Goal: Check status: Check status

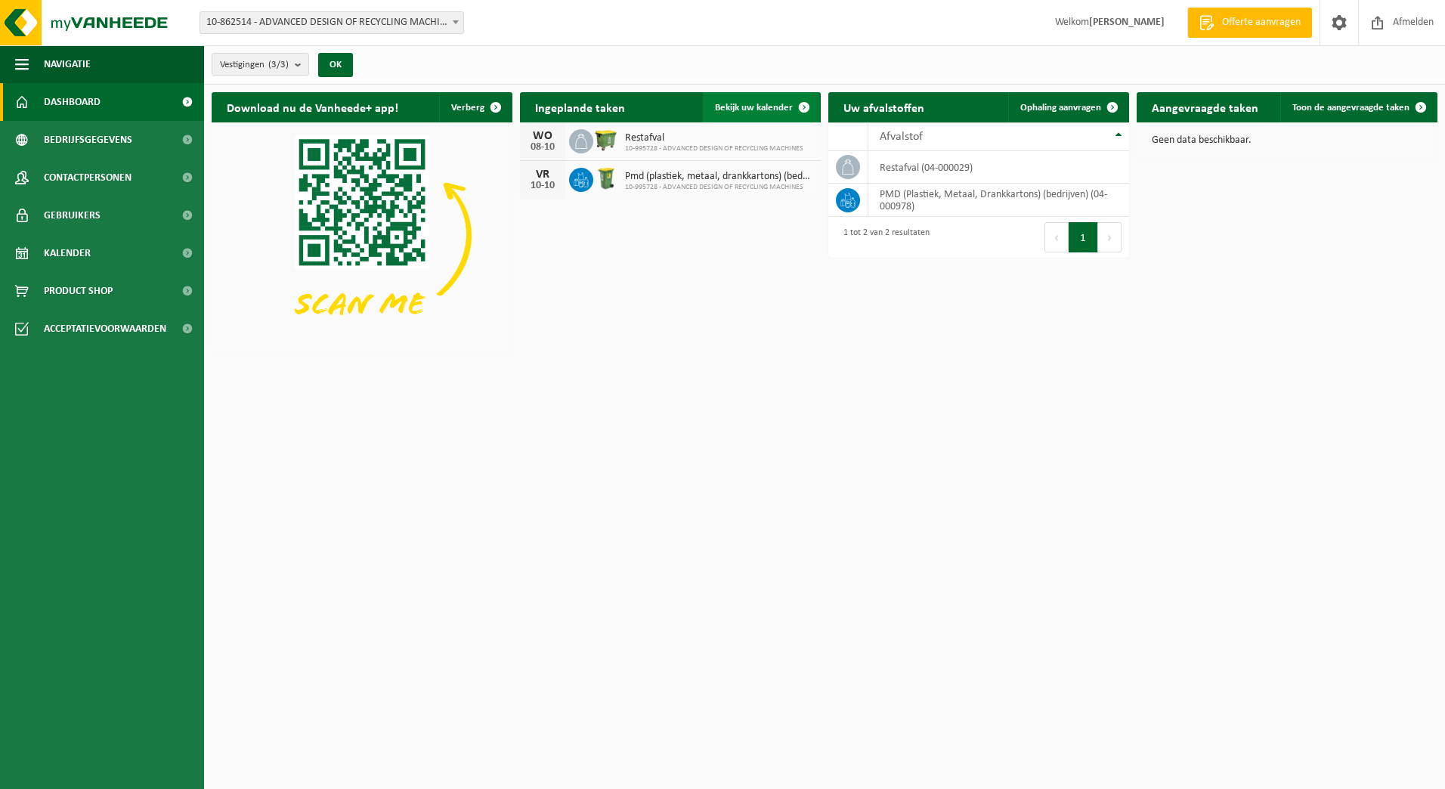
click at [747, 116] on link "Bekijk uw kalender" at bounding box center [761, 107] width 116 height 30
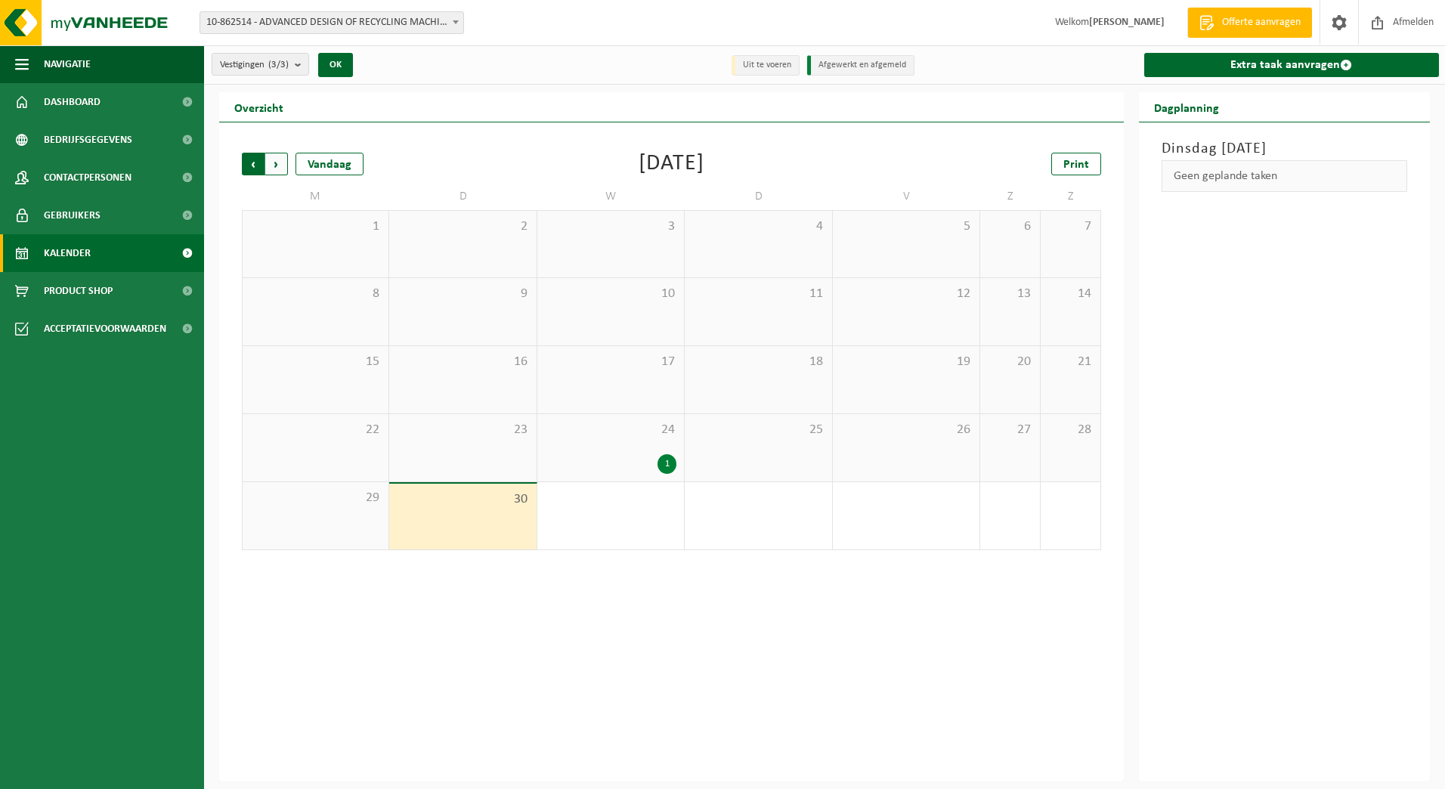
click at [282, 169] on span "Volgende" at bounding box center [276, 164] width 23 height 23
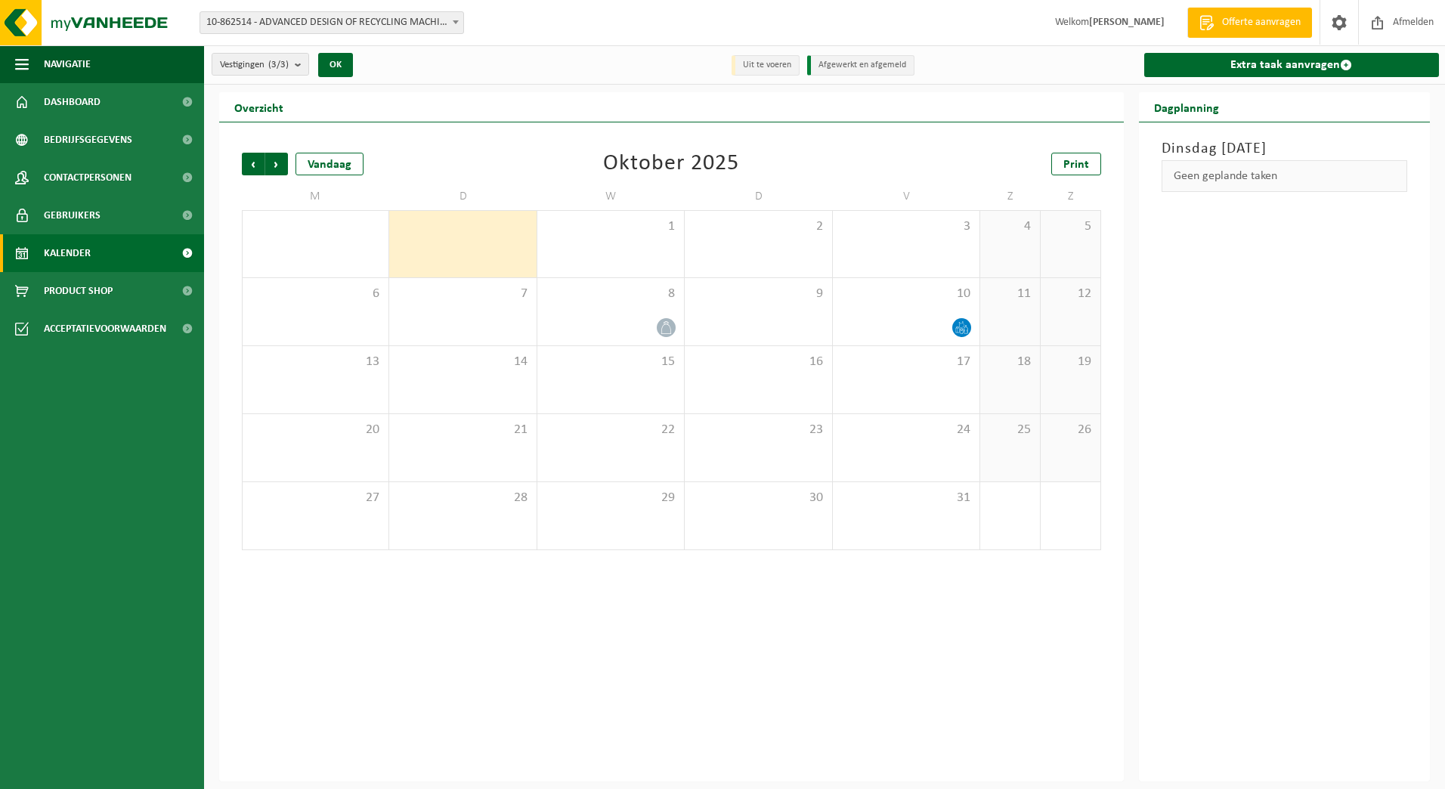
click at [282, 169] on span "Volgende" at bounding box center [276, 164] width 23 height 23
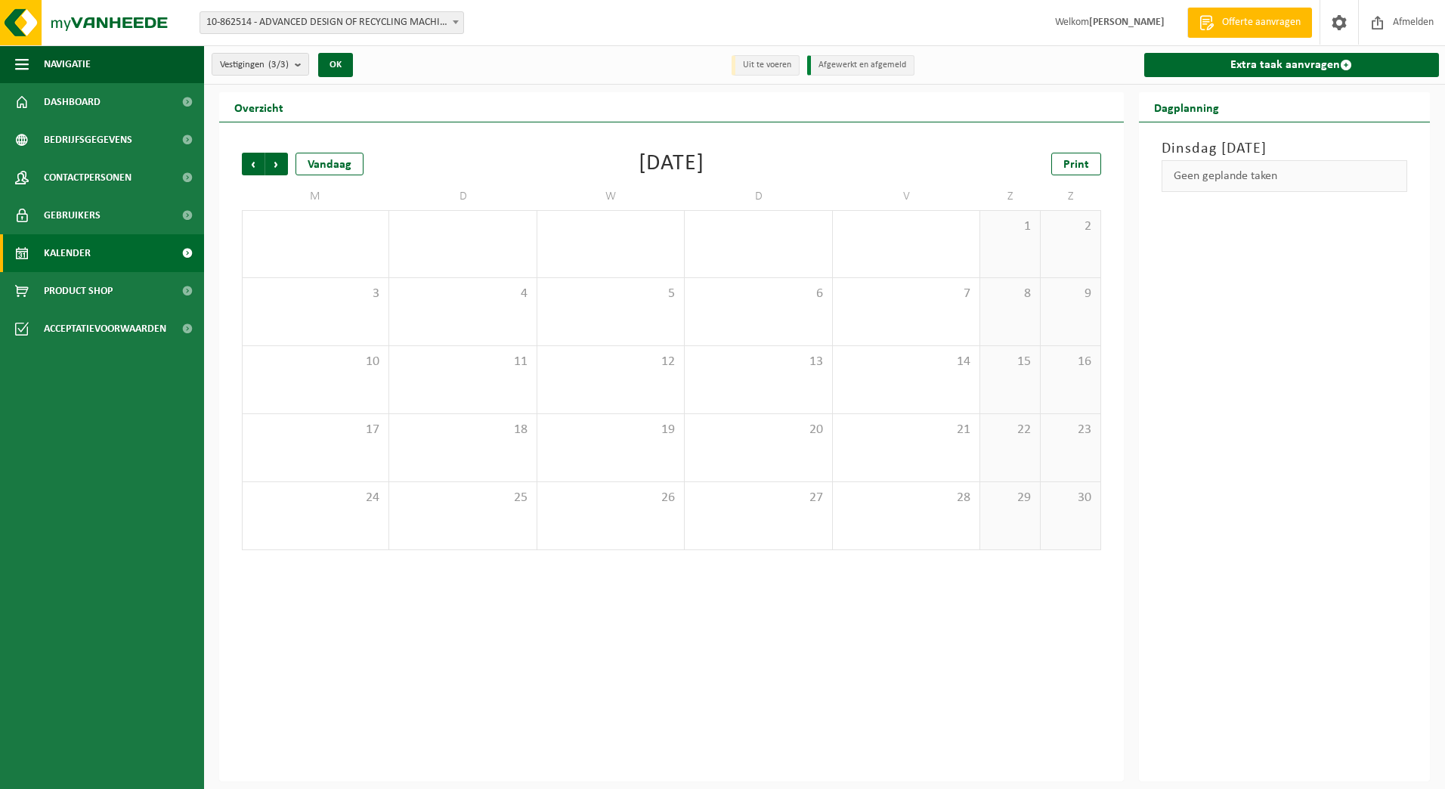
click at [282, 169] on span "Volgende" at bounding box center [276, 164] width 23 height 23
click at [278, 169] on span "Volgende" at bounding box center [276, 164] width 23 height 23
click at [251, 165] on span "Vorige" at bounding box center [253, 164] width 23 height 23
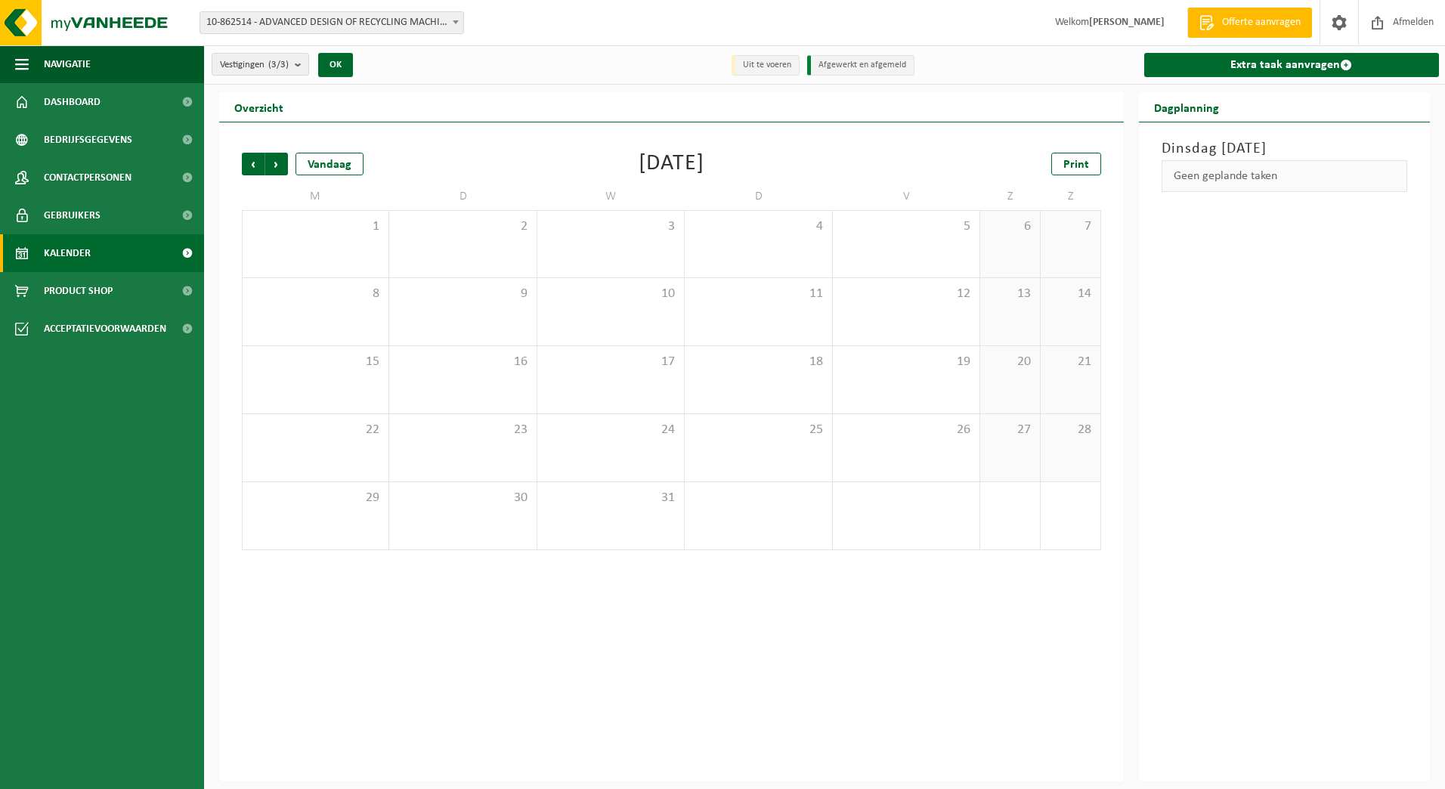
click at [251, 165] on span "Vorige" at bounding box center [253, 164] width 23 height 23
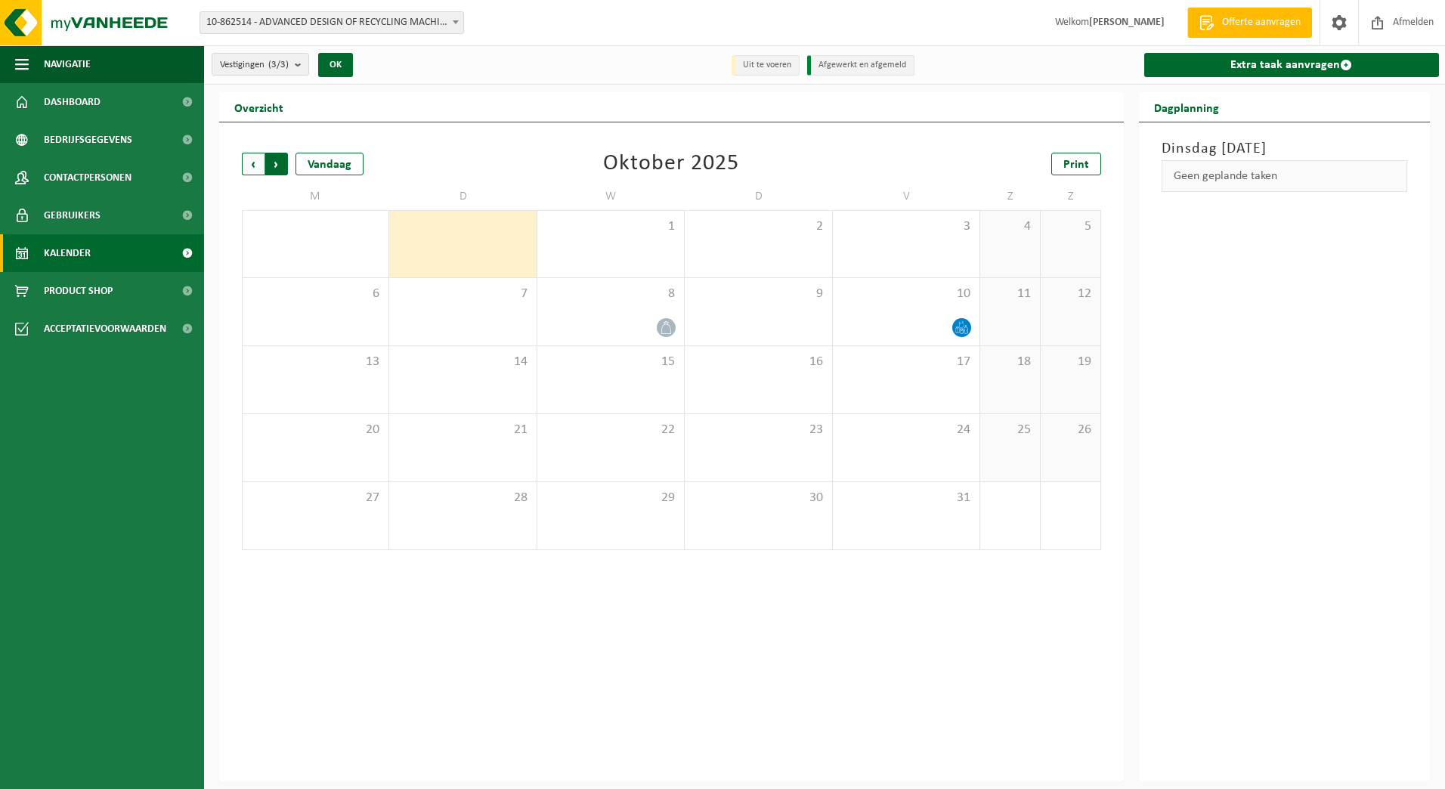
click at [256, 162] on span "Vorige" at bounding box center [253, 164] width 23 height 23
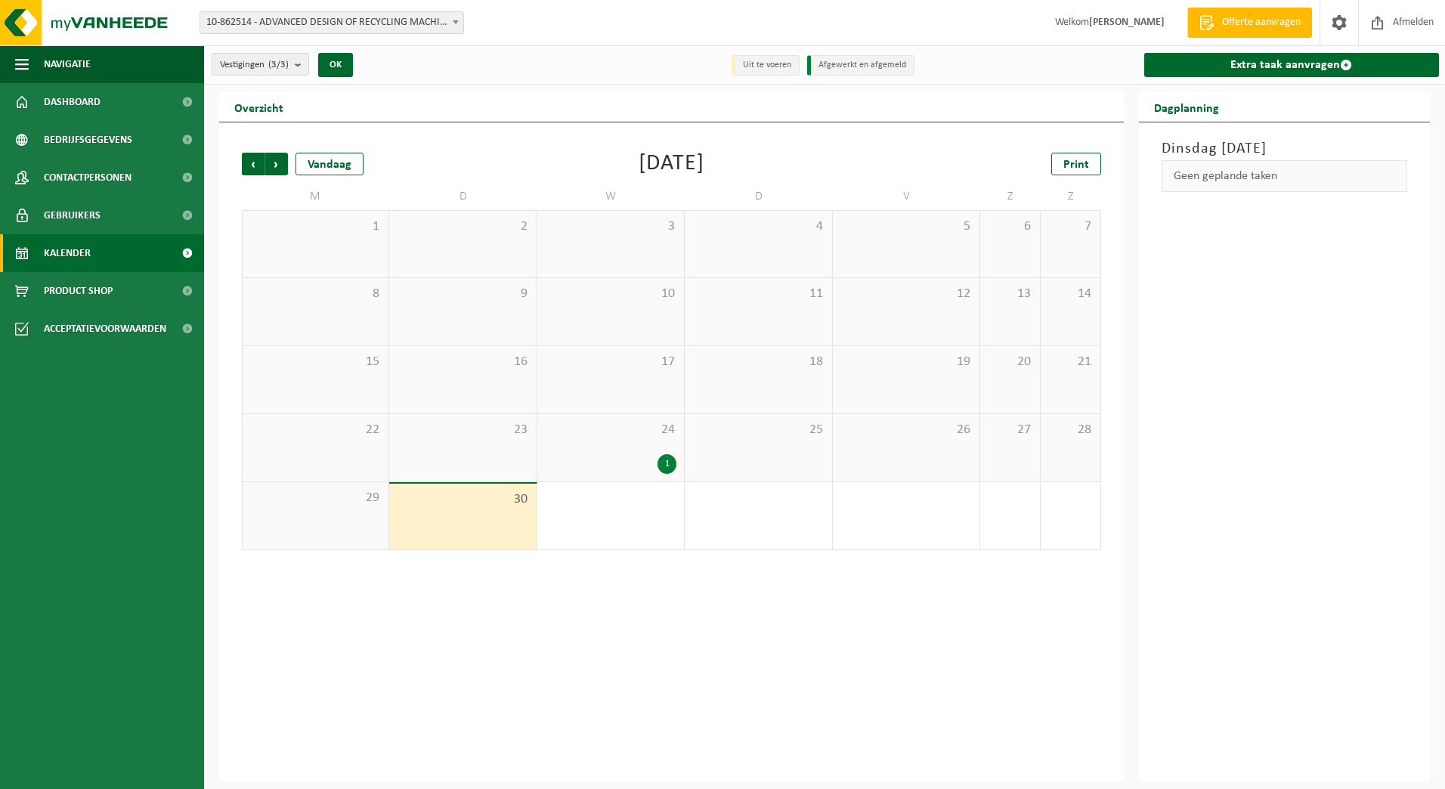
click at [667, 464] on div "1" at bounding box center [667, 464] width 19 height 20
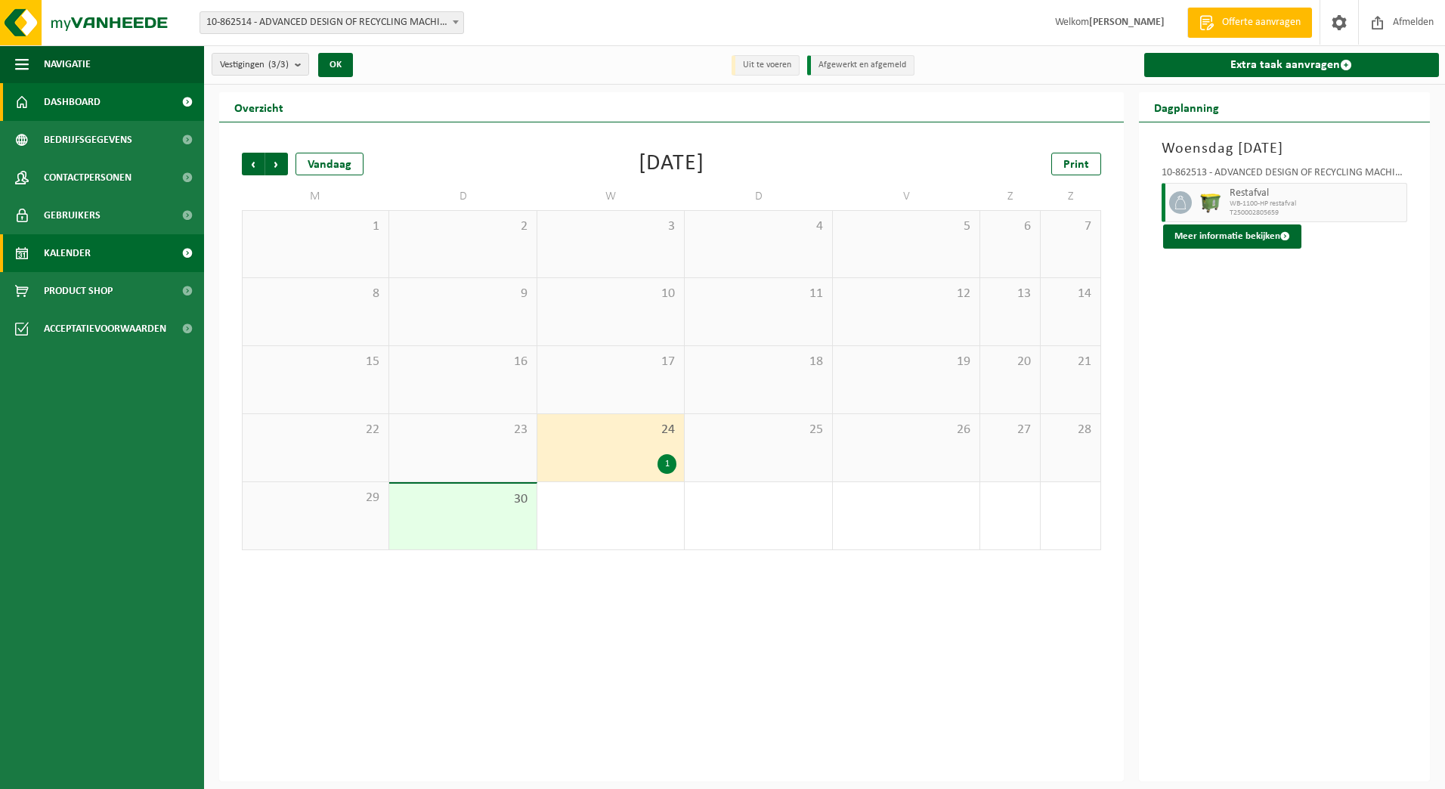
click at [74, 97] on span "Dashboard" at bounding box center [72, 102] width 57 height 38
